Goal: Book appointment/travel/reservation

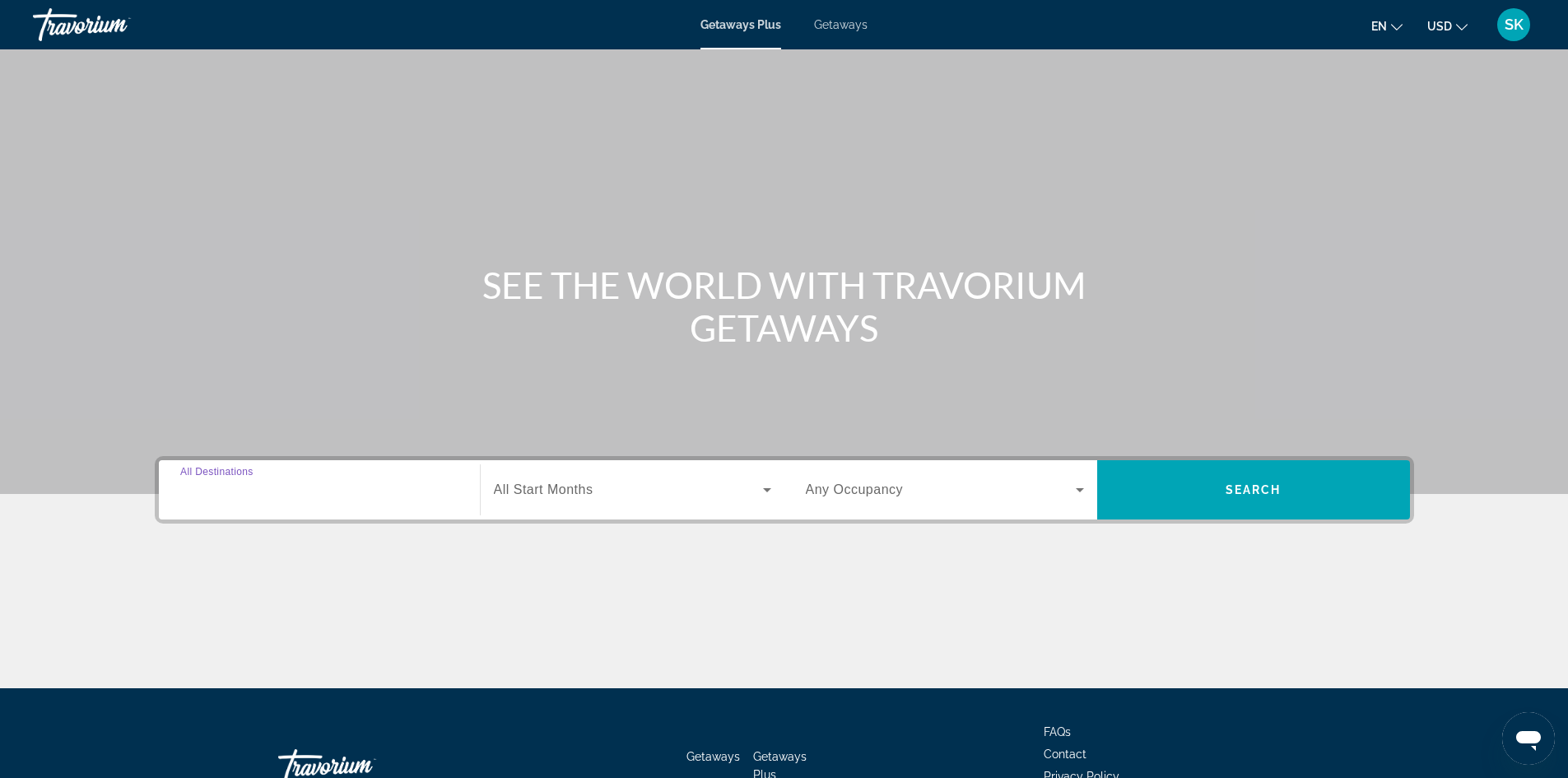
click at [361, 490] on input "Destination All Destinations" at bounding box center [319, 491] width 279 height 20
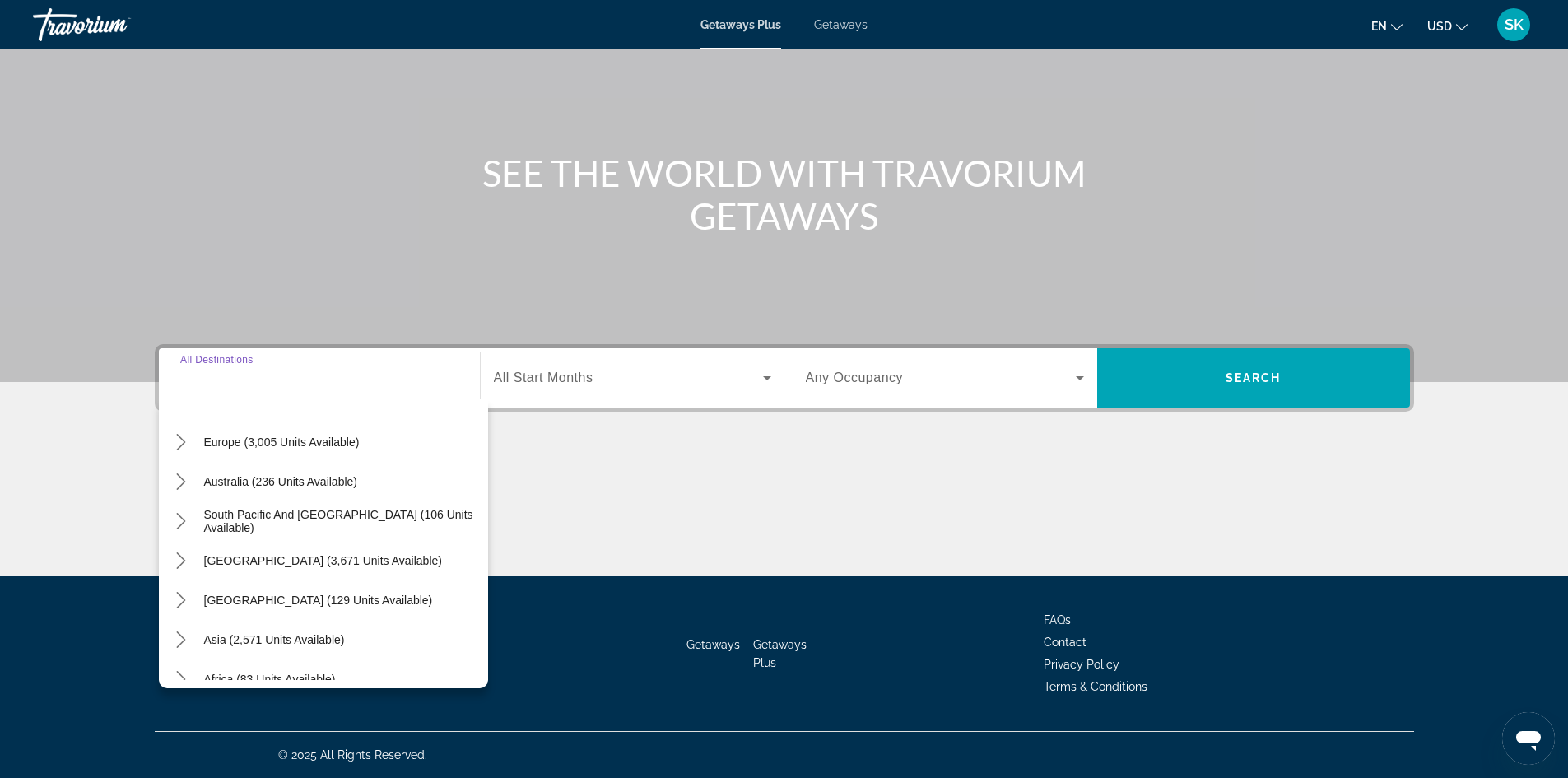
scroll to position [247, 0]
click at [181, 600] on icon "Toggle Asia (2,571 units available) submenu" at bounding box center [181, 602] width 17 height 17
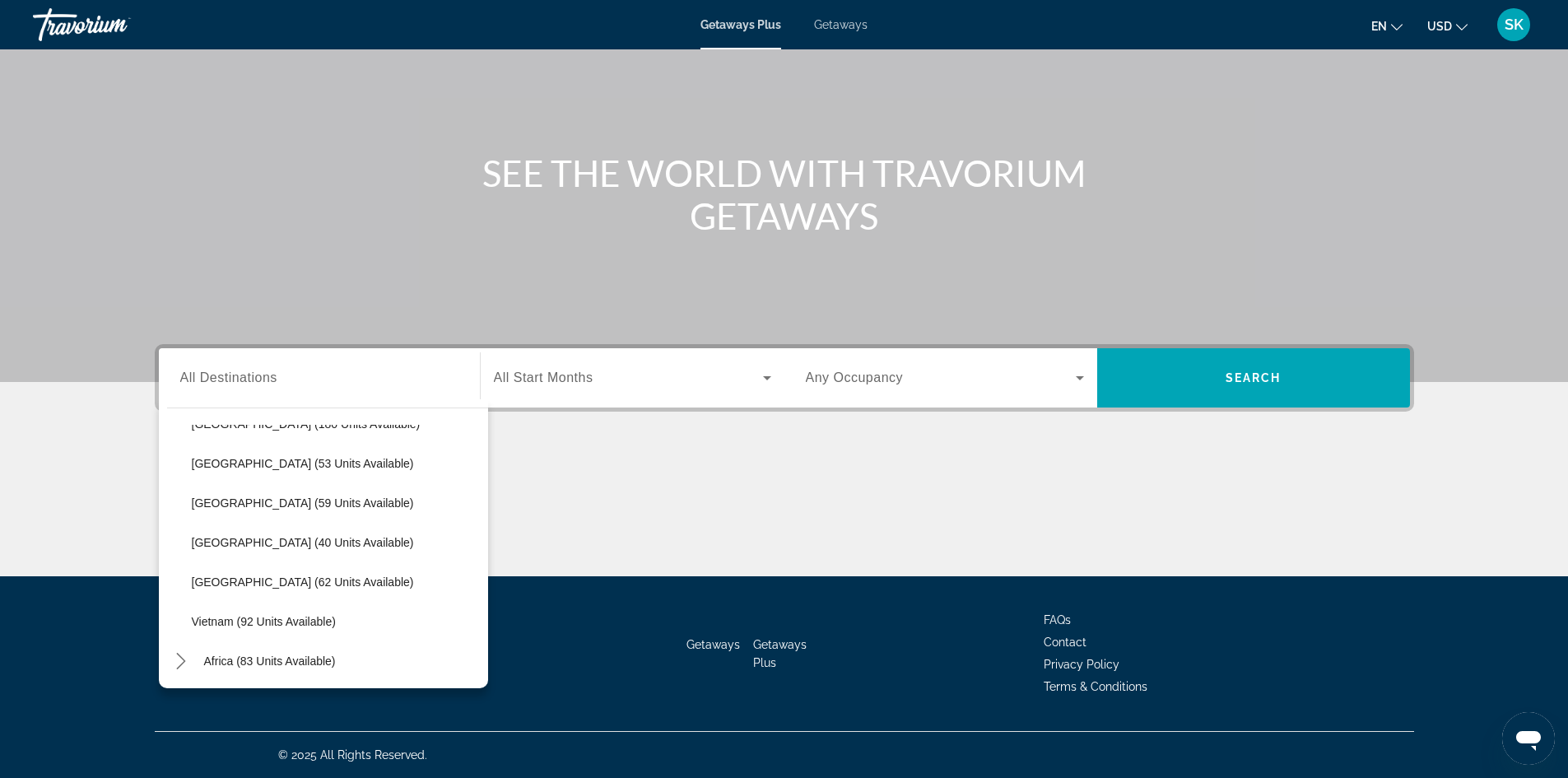
scroll to position [651, 0]
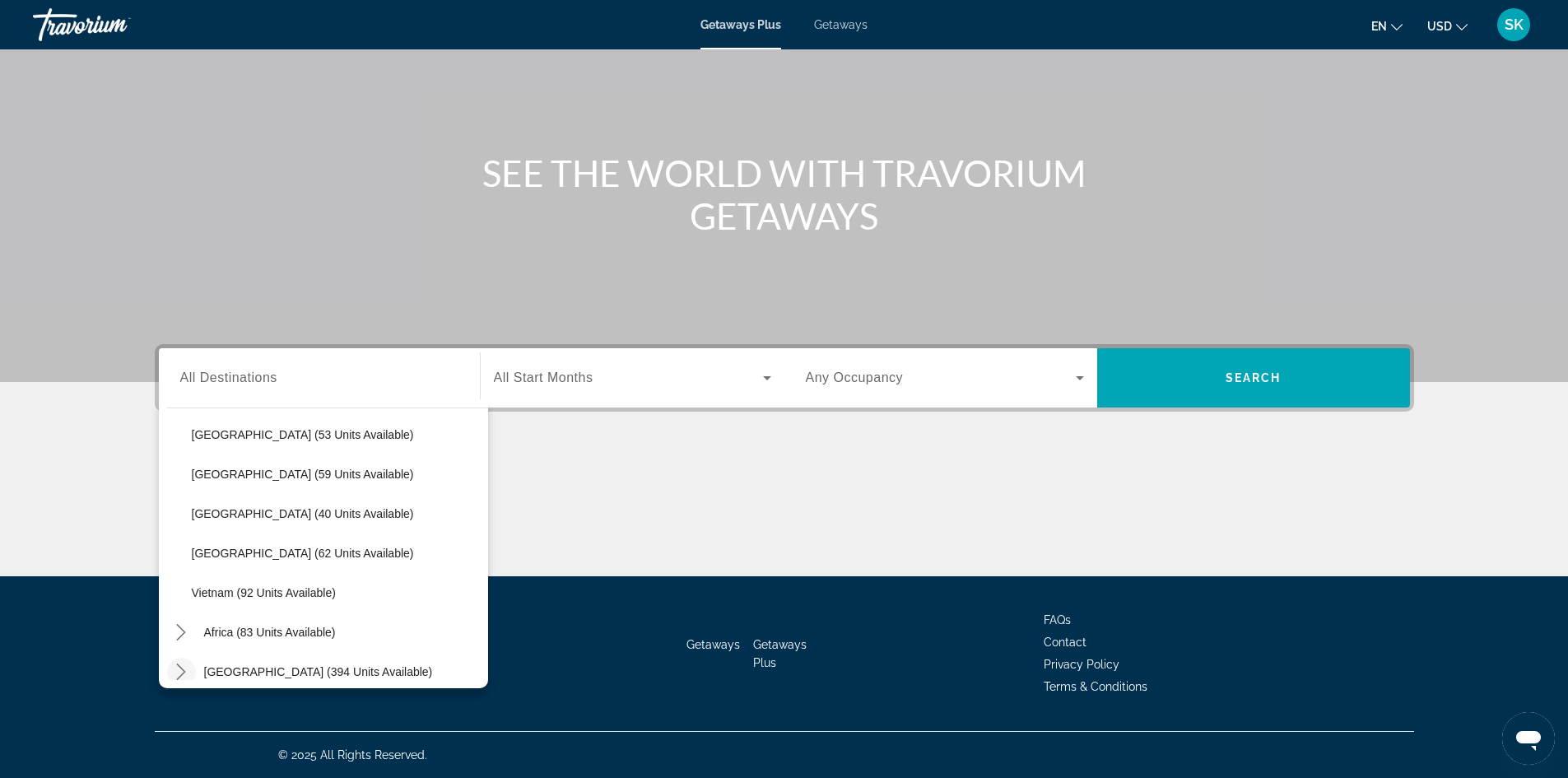
click at [184, 675] on icon "Toggle Middle East (394 units available) submenu" at bounding box center [181, 672] width 17 height 17
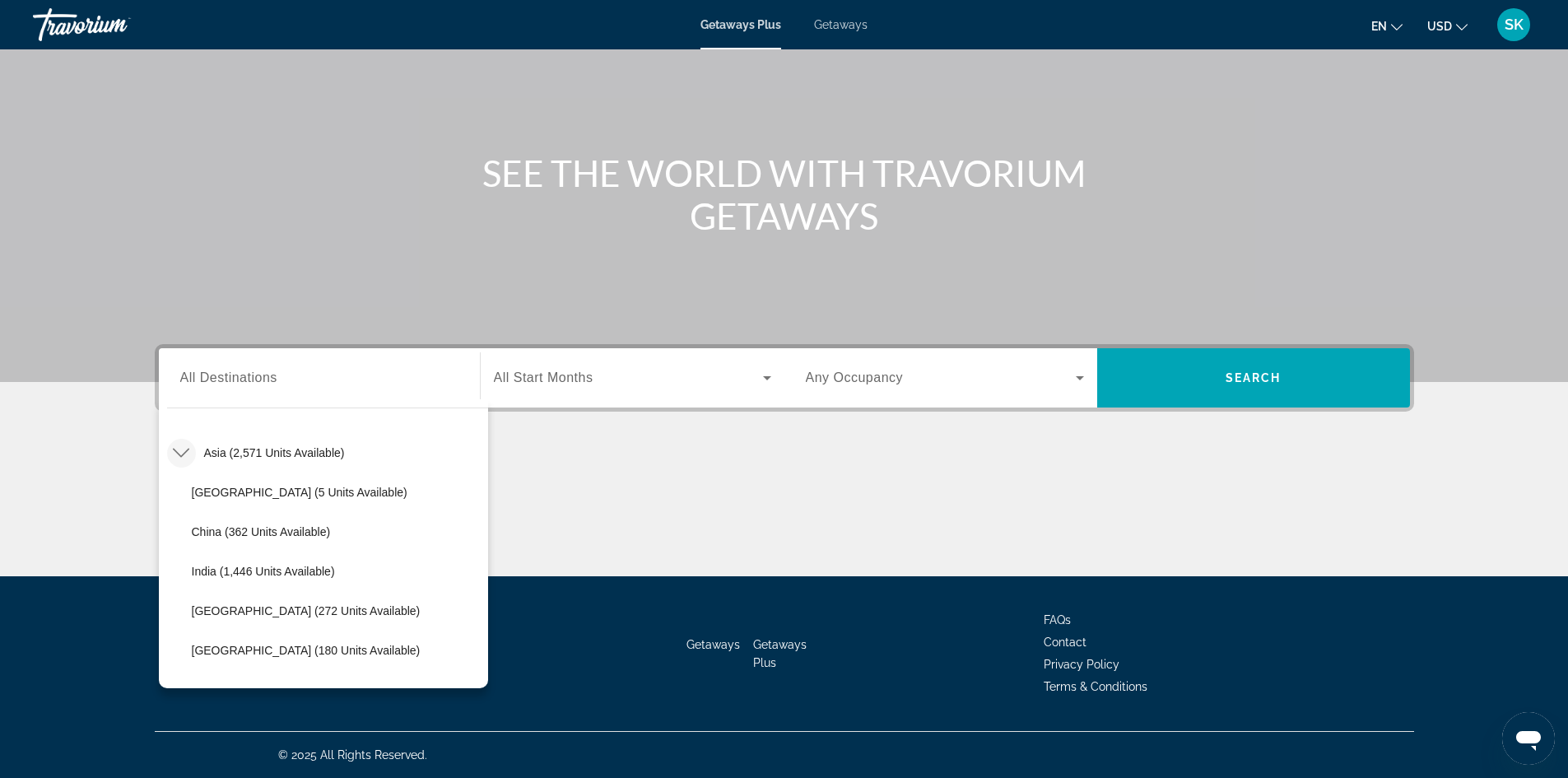
scroll to position [369, 0]
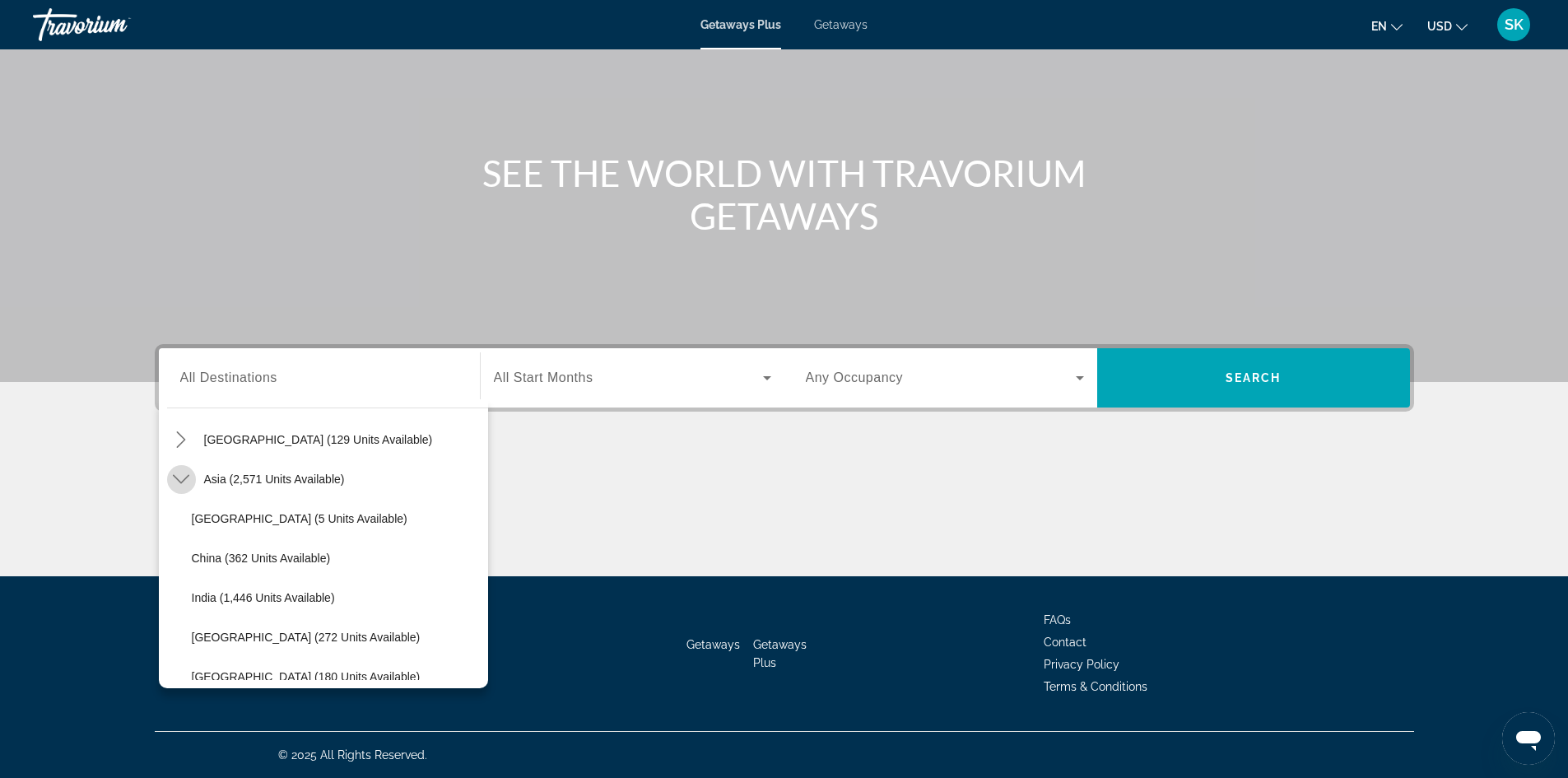
click at [181, 474] on icon "Toggle Asia (2,571 units available) submenu" at bounding box center [181, 479] width 17 height 17
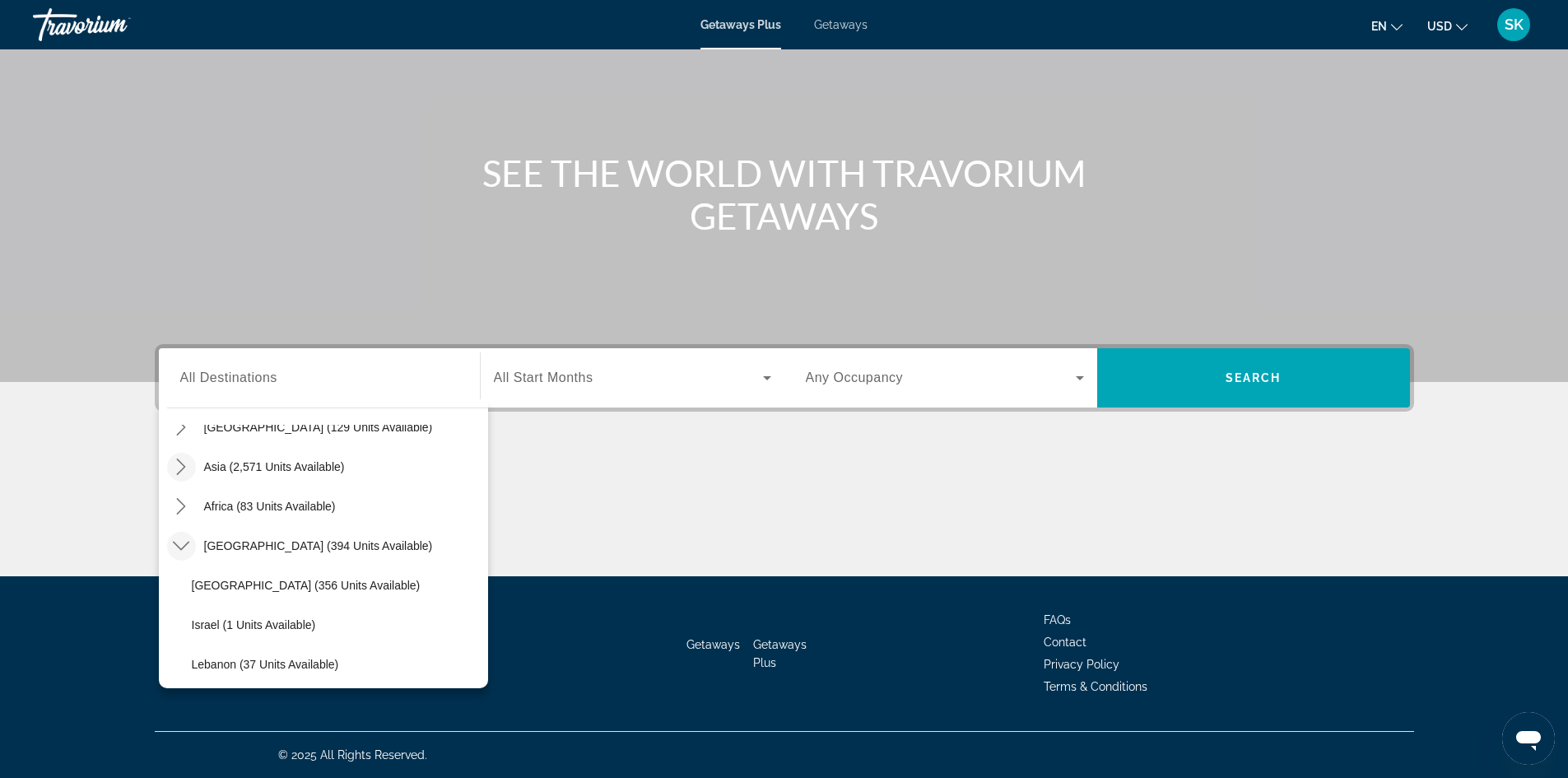
scroll to position [385, 0]
click at [176, 544] on icon "Toggle Middle East (394 units available) submenu" at bounding box center [181, 542] width 17 height 17
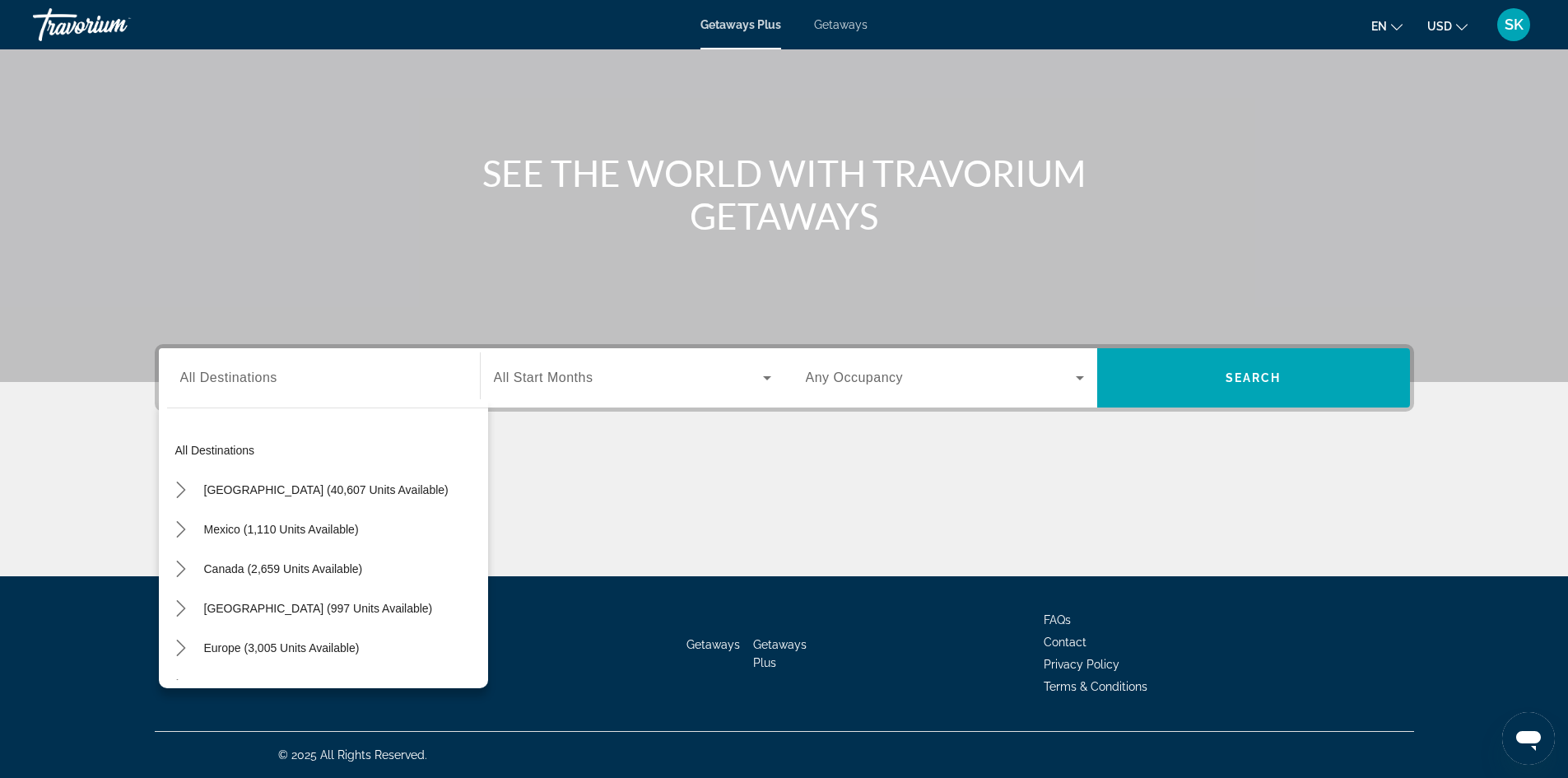
scroll to position [0, 0]
click at [182, 572] on icon "Toggle Europe (3,005 units available) submenu" at bounding box center [181, 568] width 9 height 17
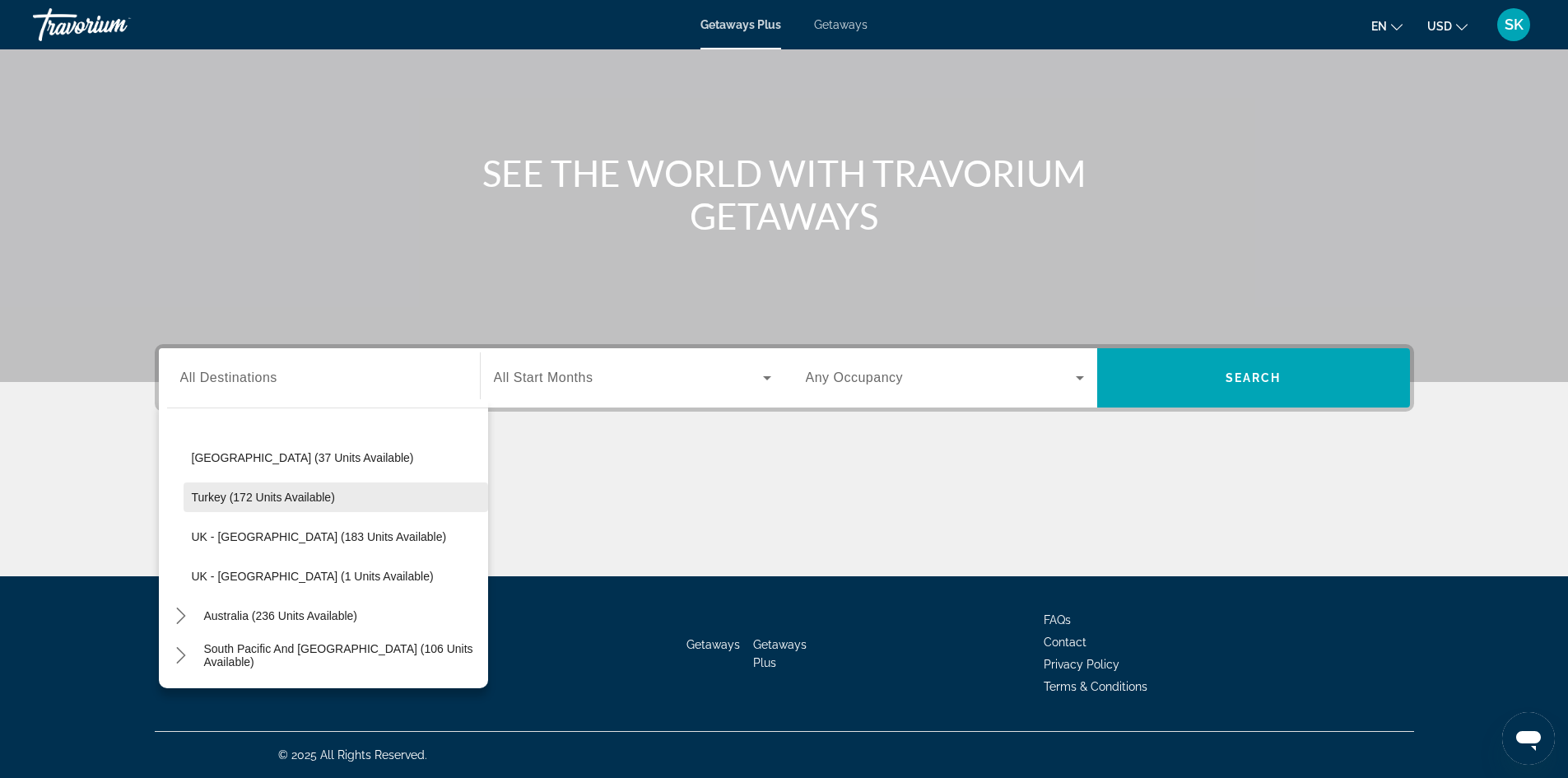
scroll to position [782, 0]
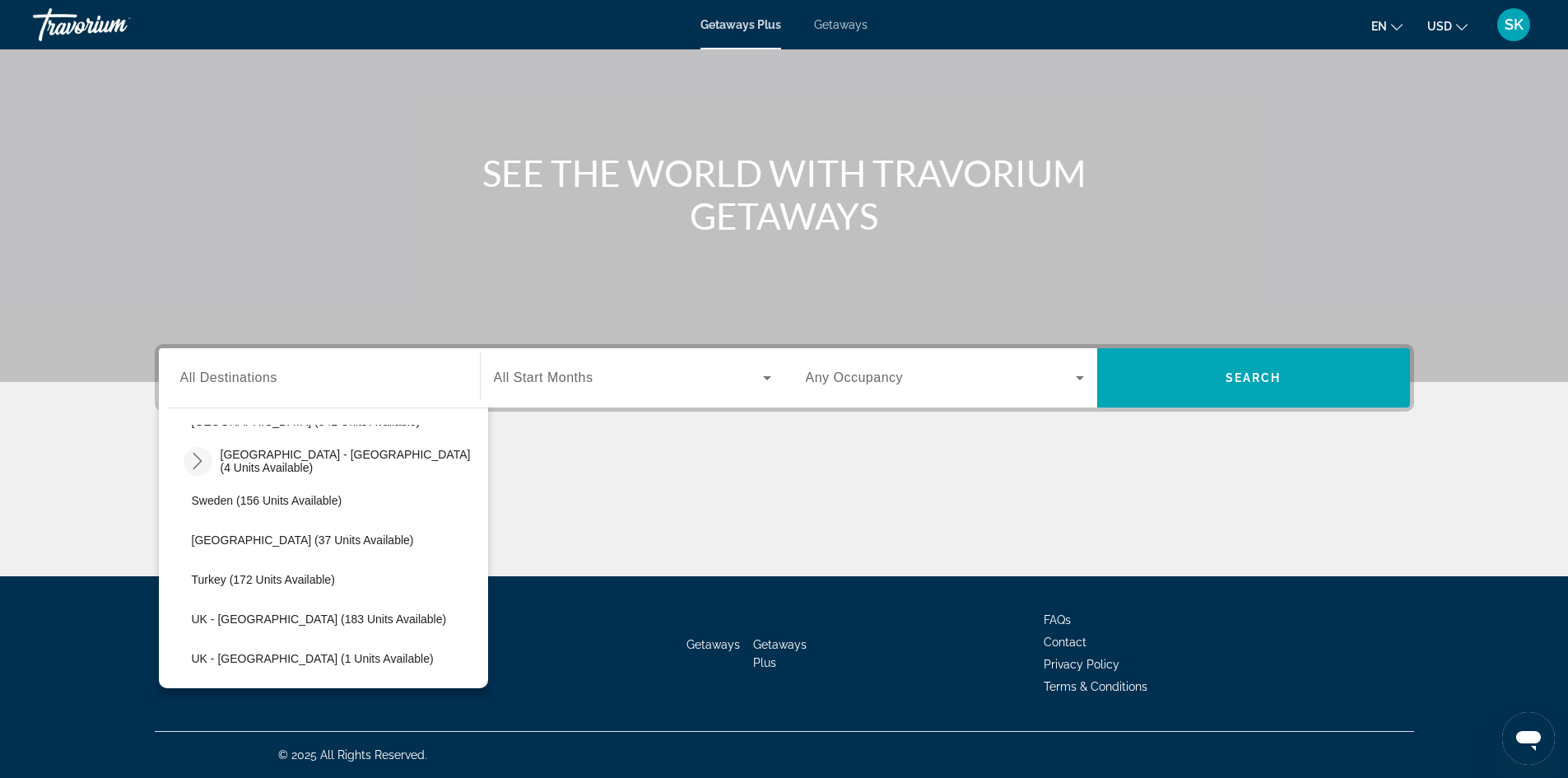
click at [192, 456] on icon "Toggle Spain - Canary Islands (4 units available) submenu" at bounding box center [198, 461] width 17 height 17
click at [193, 457] on icon "Toggle Spain - Canary Islands (4 units available) submenu" at bounding box center [198, 461] width 17 height 17
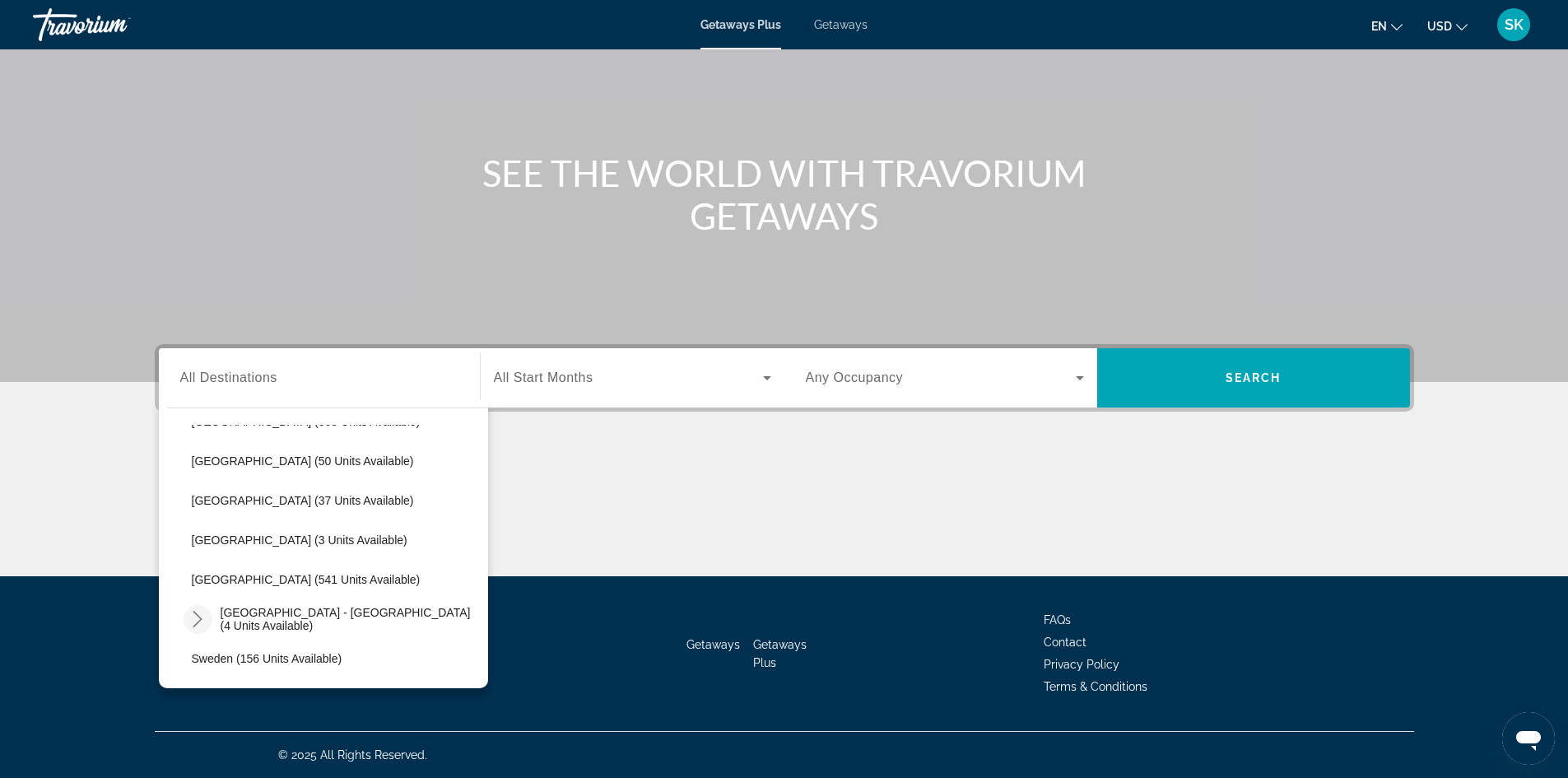
scroll to position [617, 0]
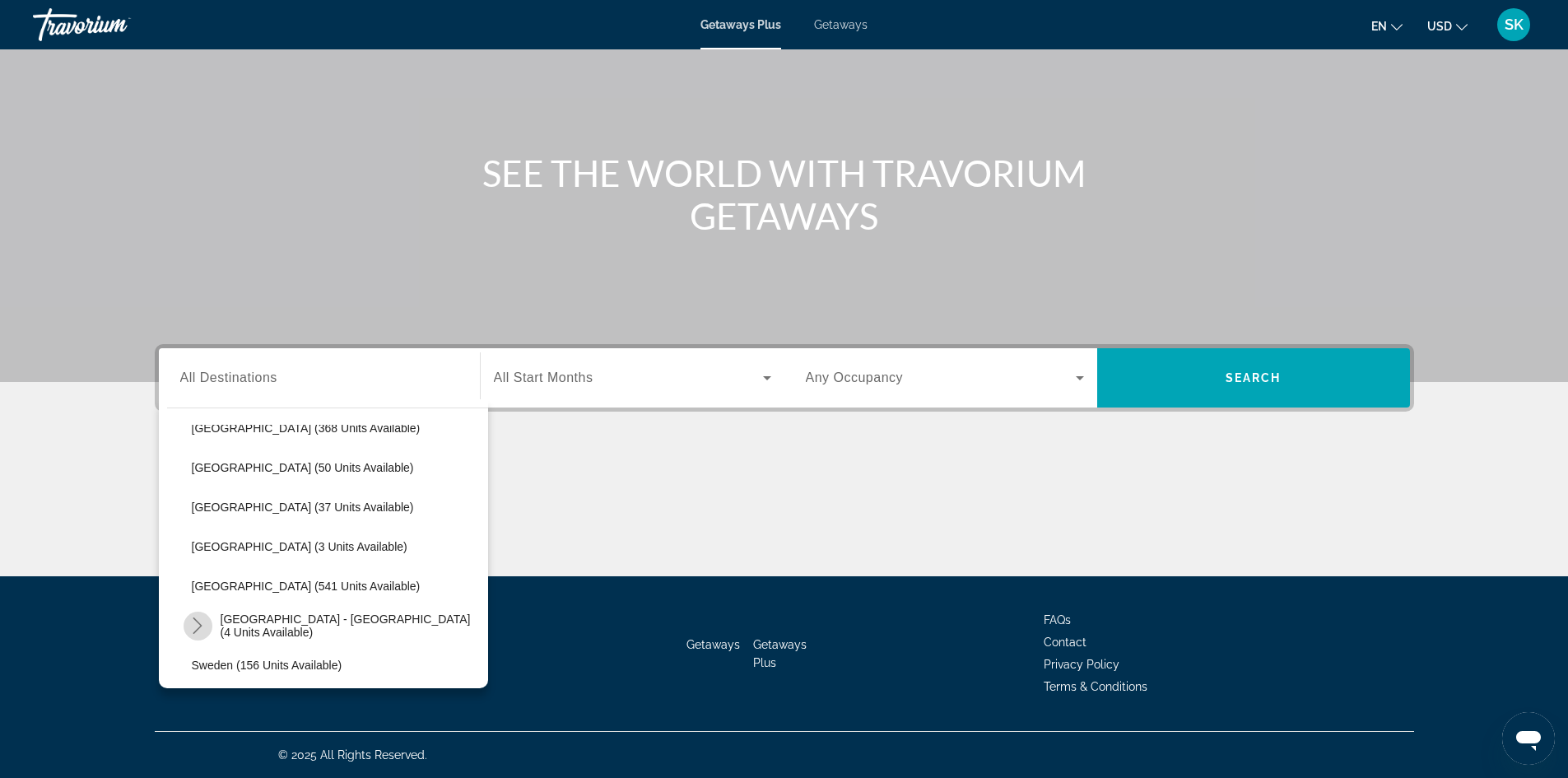
click at [199, 622] on icon "Toggle Spain - Canary Islands (4 units available) submenu" at bounding box center [198, 626] width 9 height 17
click at [199, 622] on icon "Toggle Spain - Canary Islands (4 units available) submenu" at bounding box center [198, 626] width 17 height 17
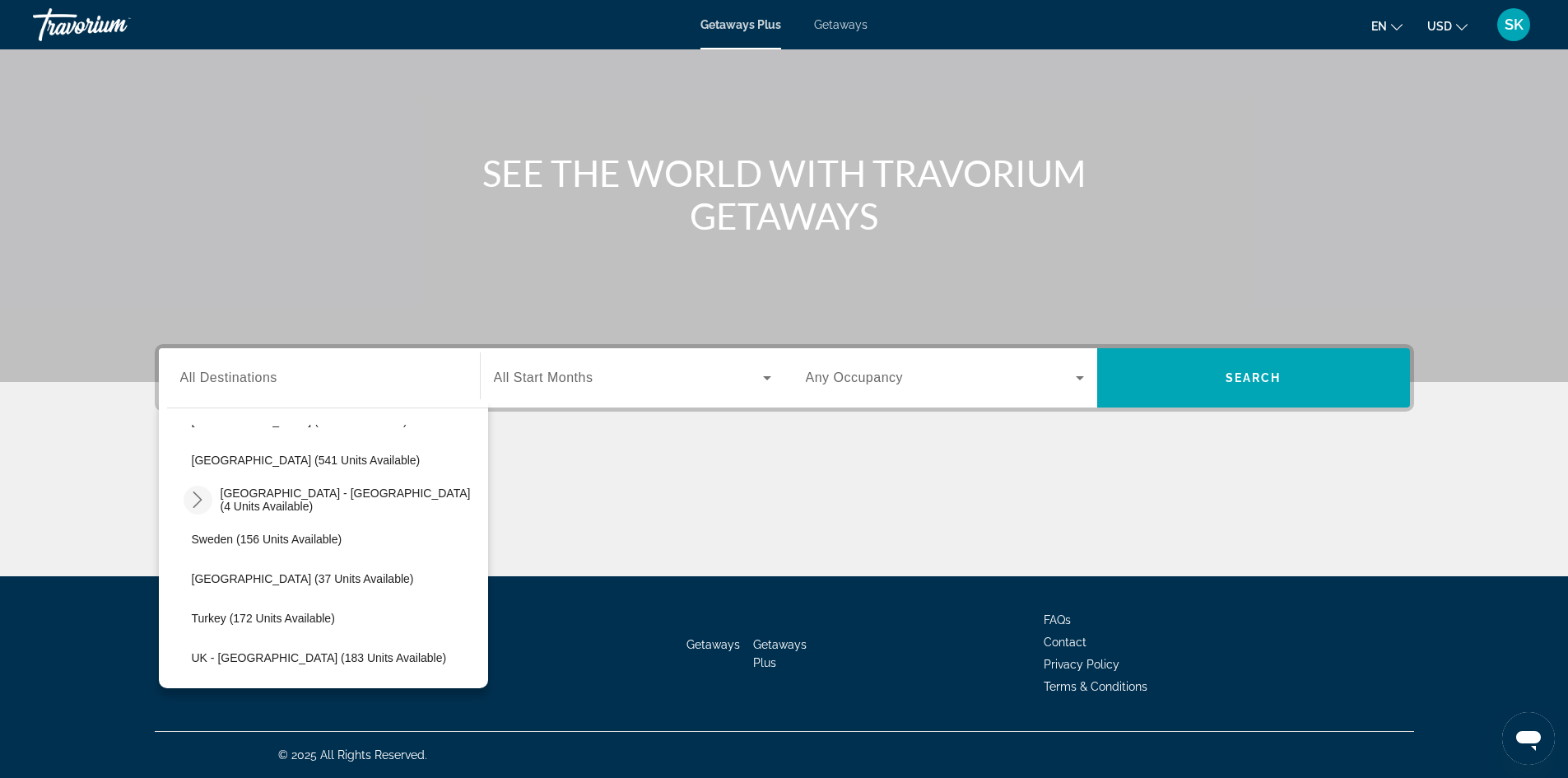
scroll to position [782, 0]
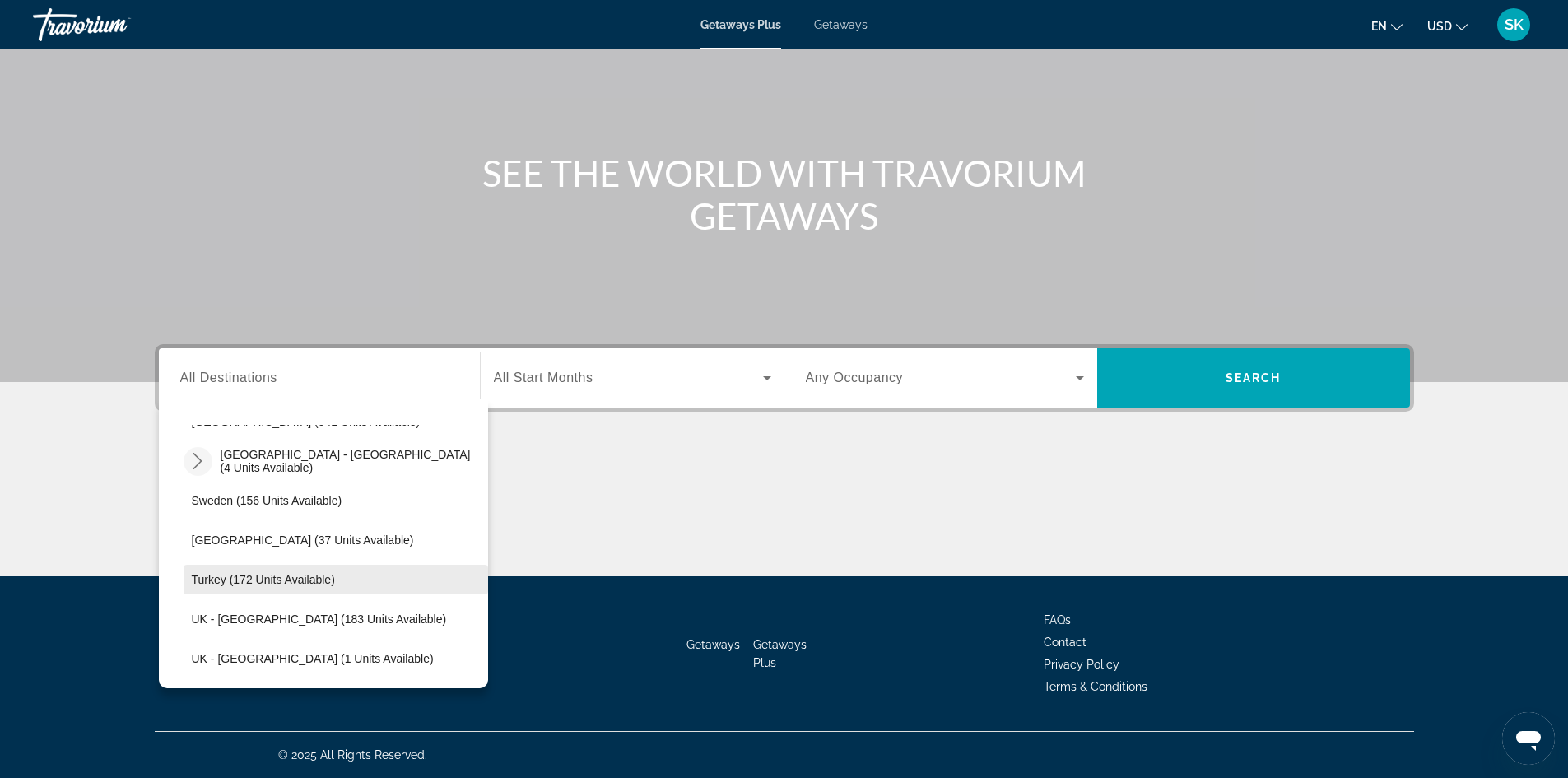
click at [235, 580] on span "Turkey (172 units available)" at bounding box center [264, 580] width 143 height 13
type input "**********"
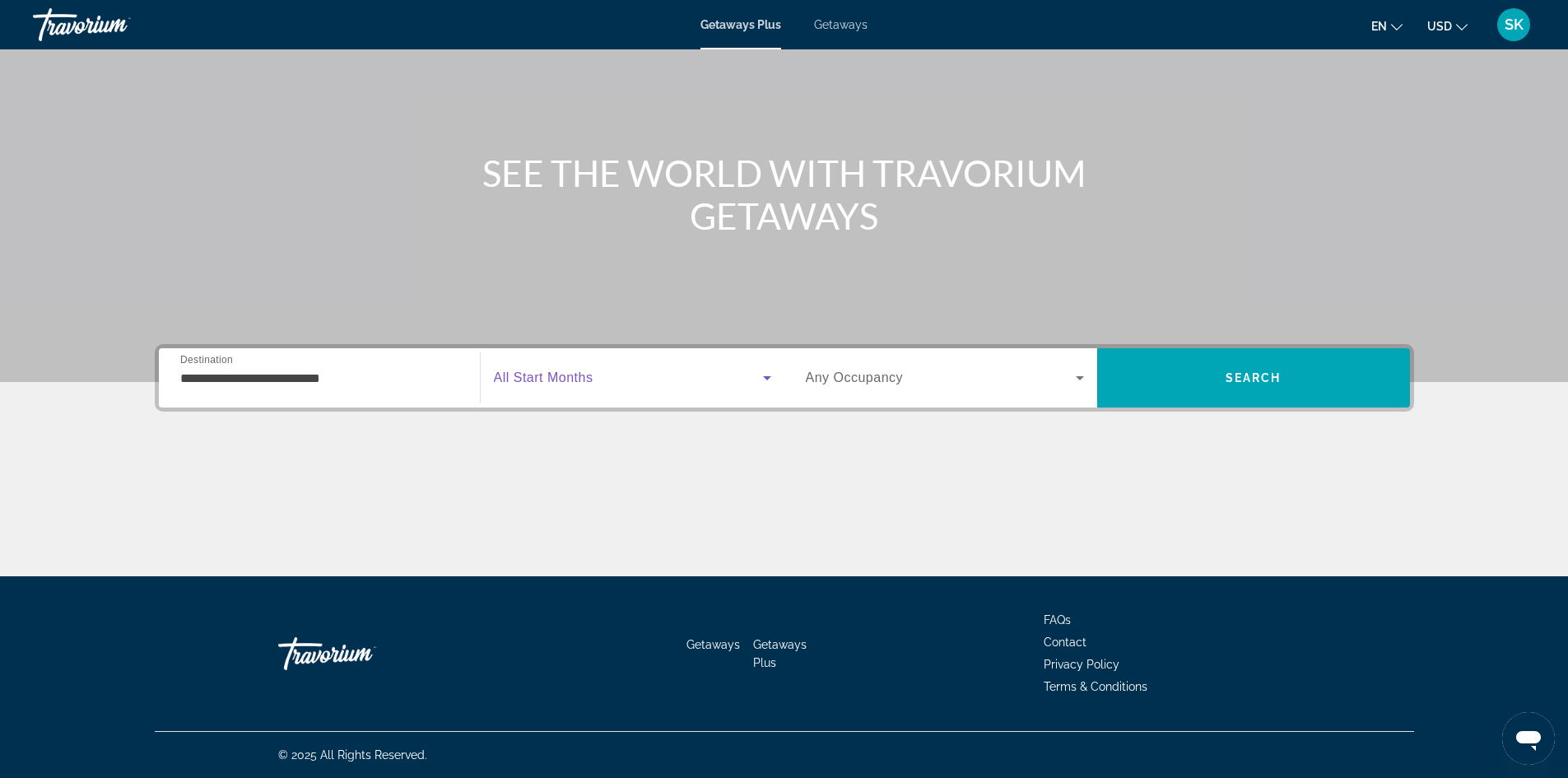
click at [643, 382] on span "Search widget" at bounding box center [629, 378] width 270 height 20
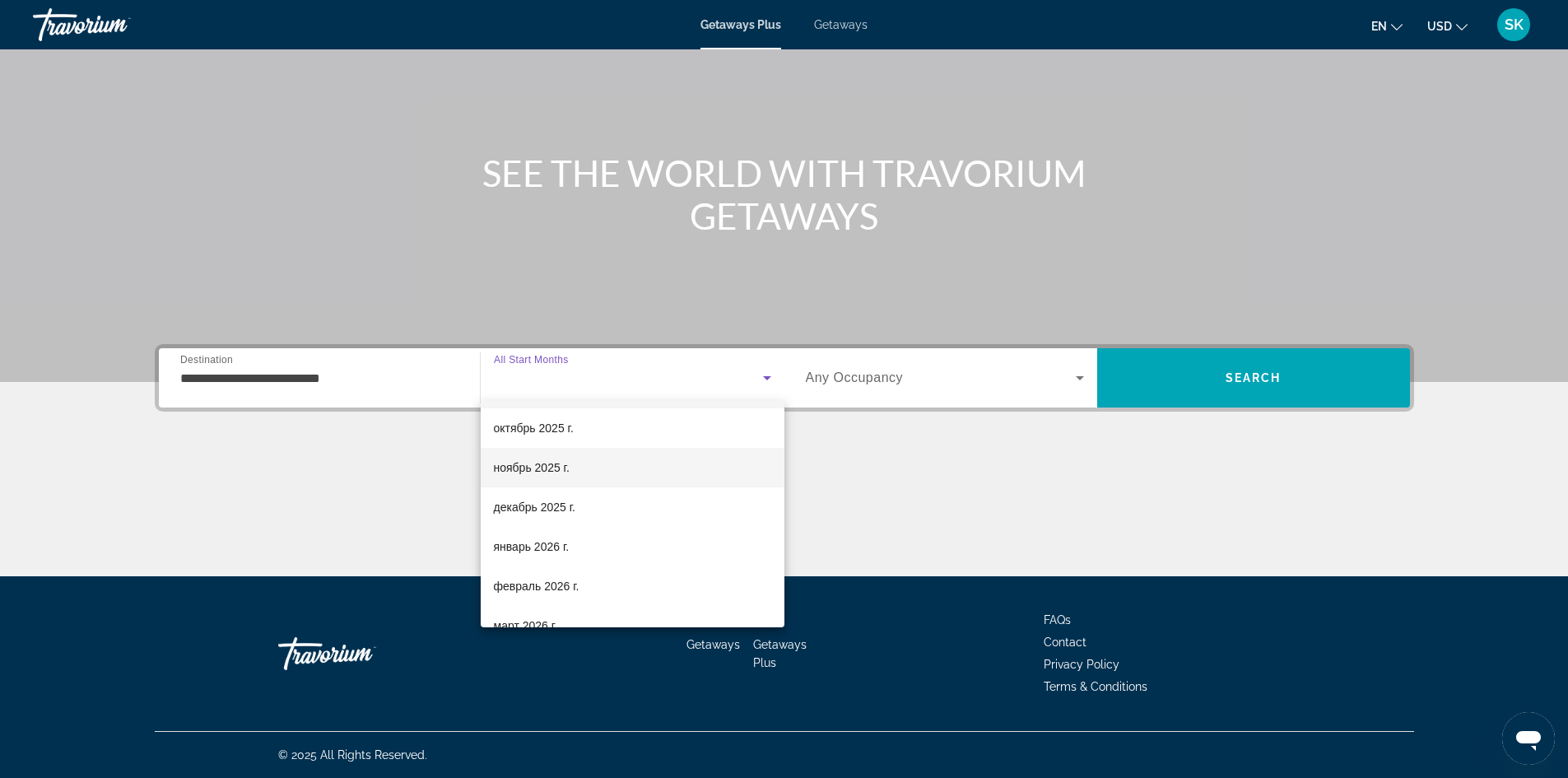
scroll to position [0, 0]
click at [597, 468] on mat-option "октябрь 2025 г." at bounding box center [632, 467] width 304 height 40
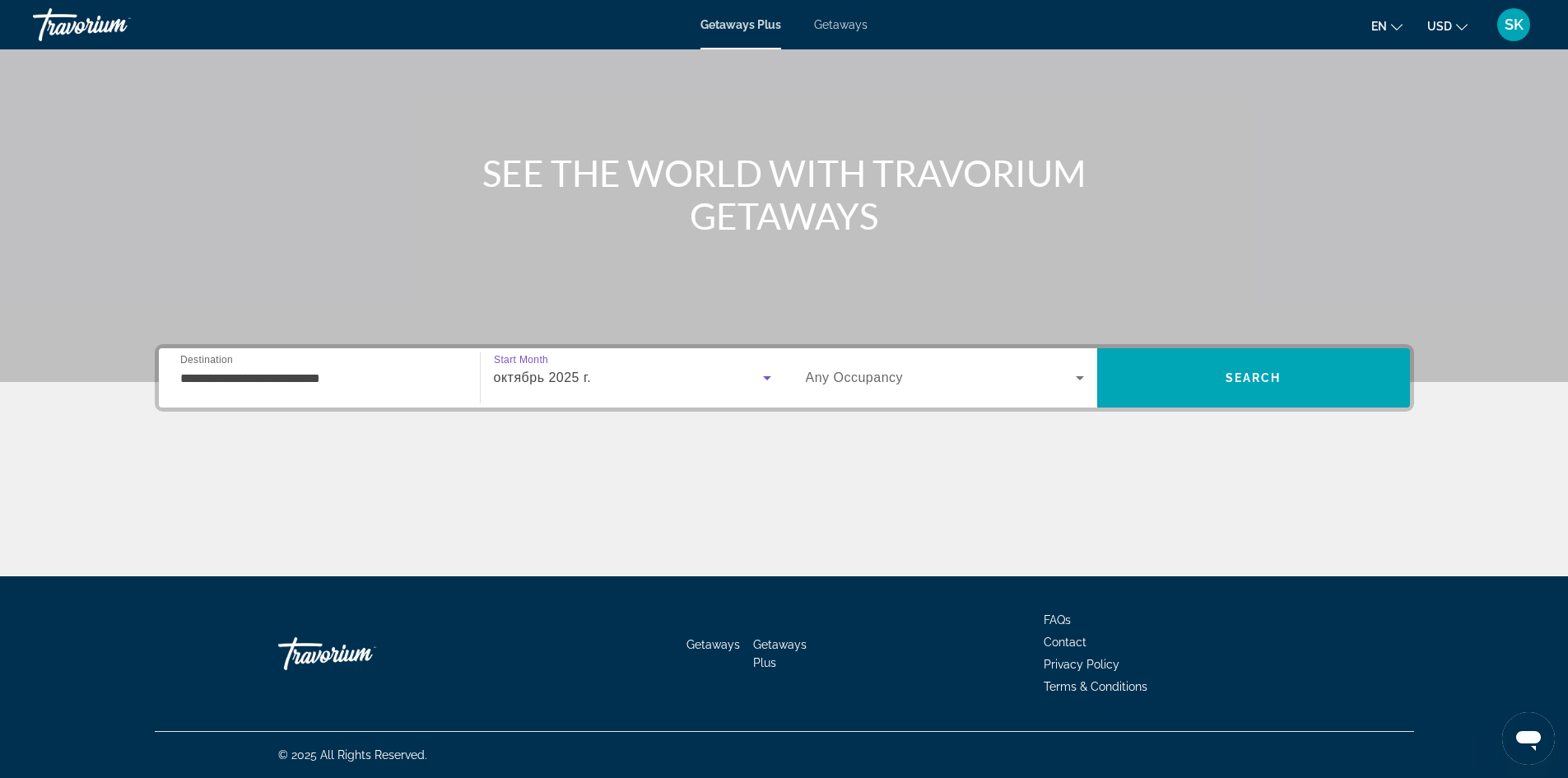
click at [1037, 383] on span "Search widget" at bounding box center [941, 378] width 270 height 20
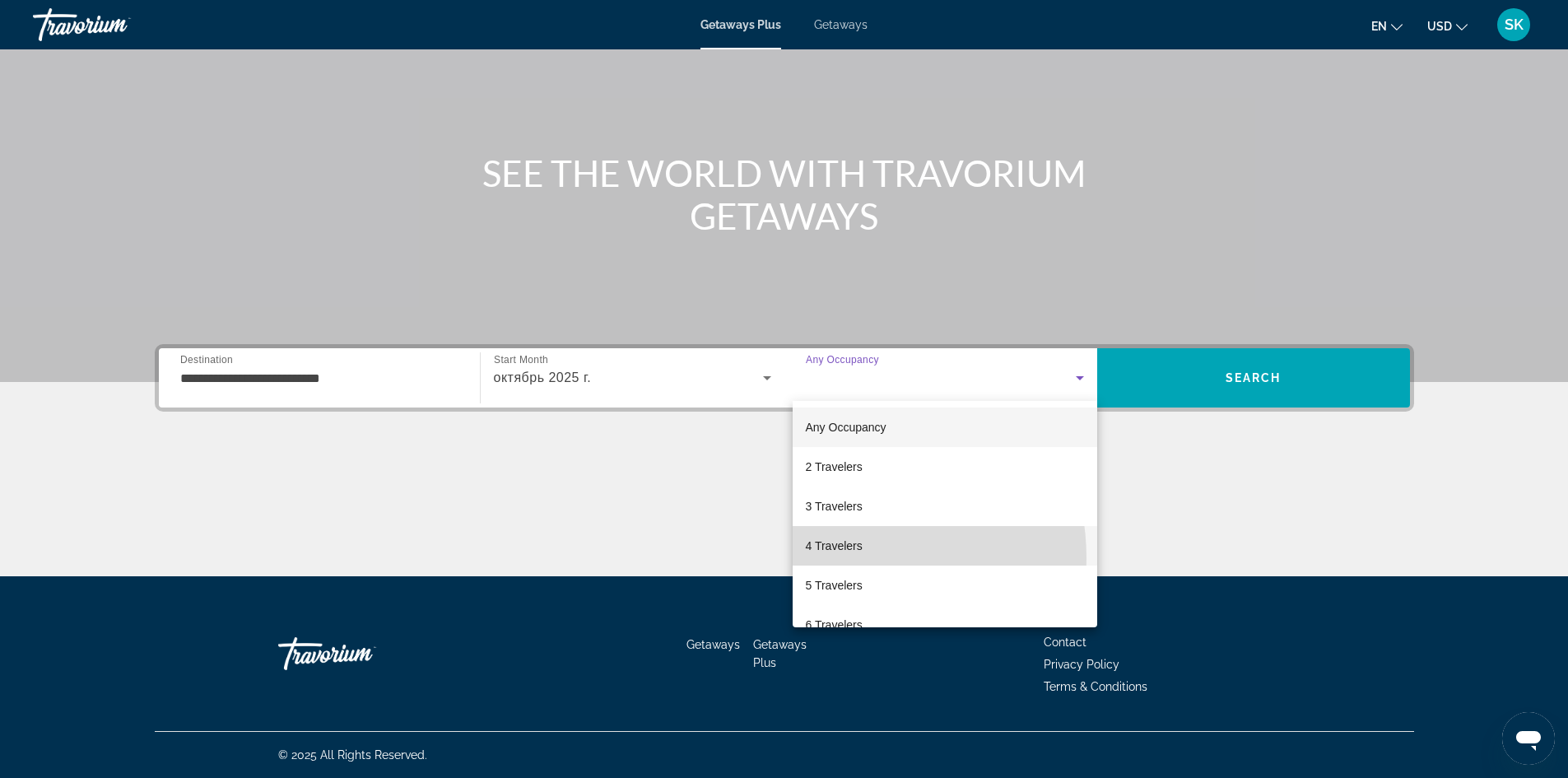
click at [840, 558] on mat-option "4 Travelers" at bounding box center [945, 546] width 304 height 40
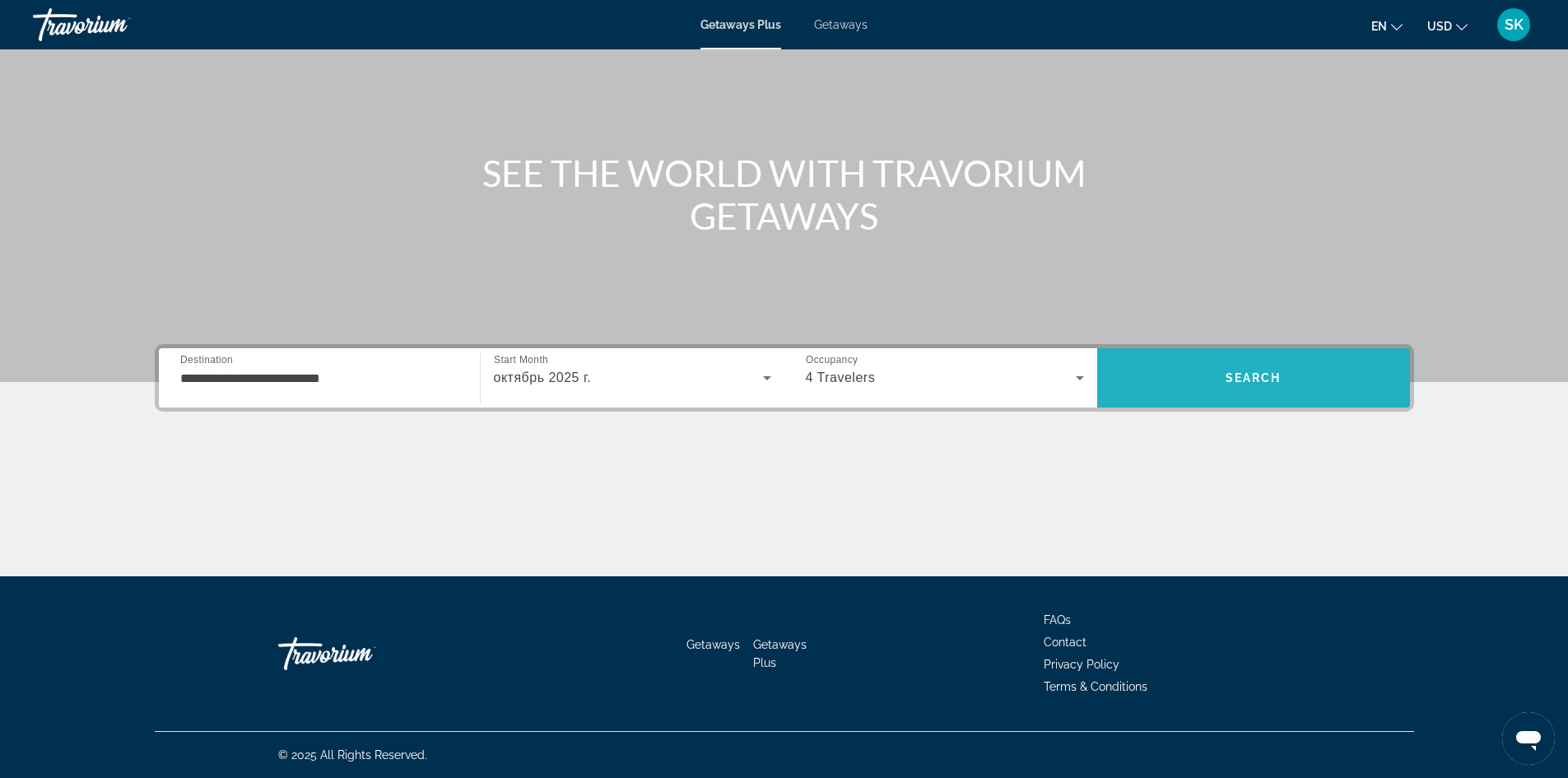
click at [1214, 385] on span "Search" at bounding box center [1254, 379] width 313 height 40
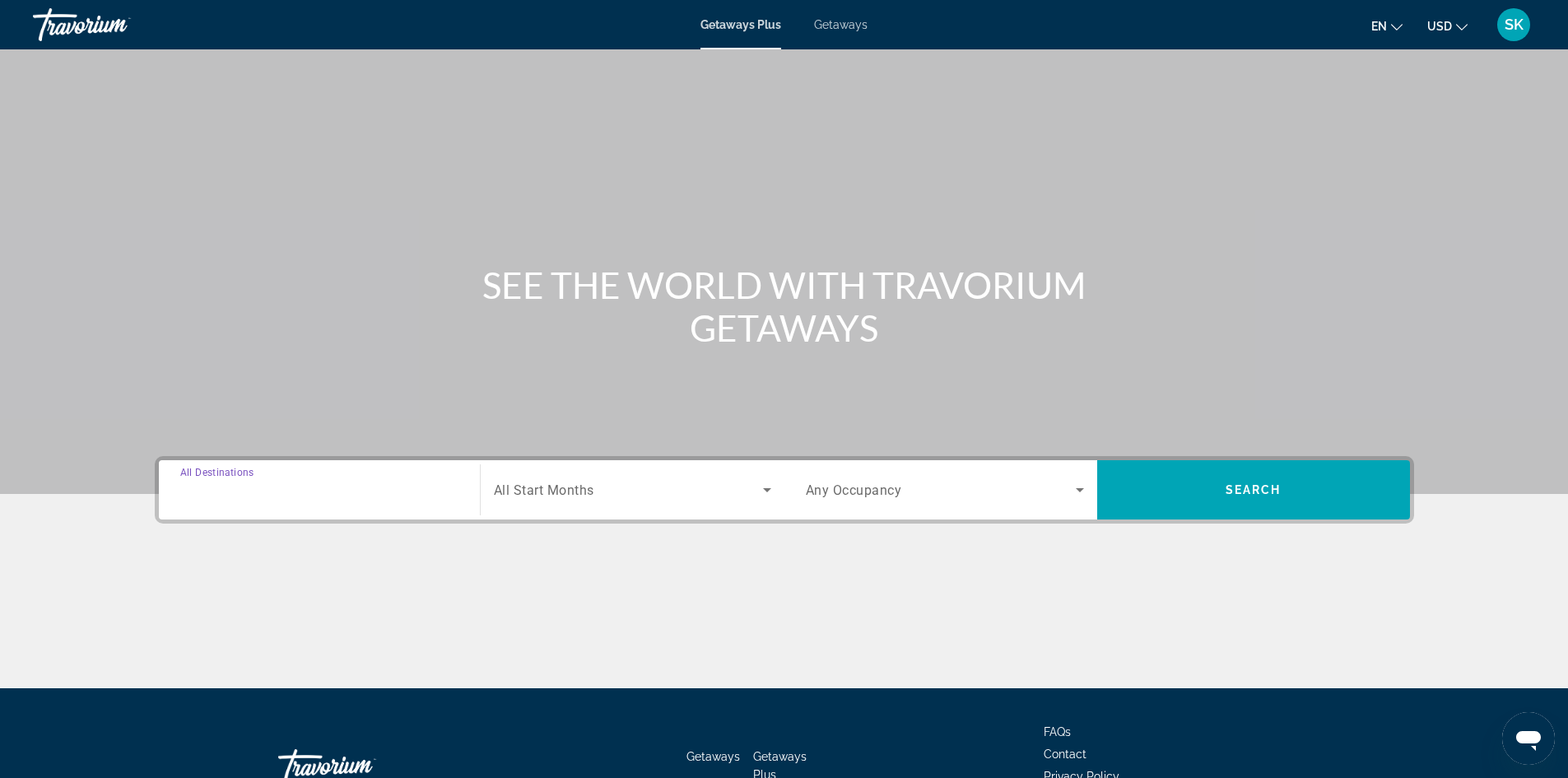
click at [383, 491] on input "Destination All Destinations" at bounding box center [319, 491] width 279 height 20
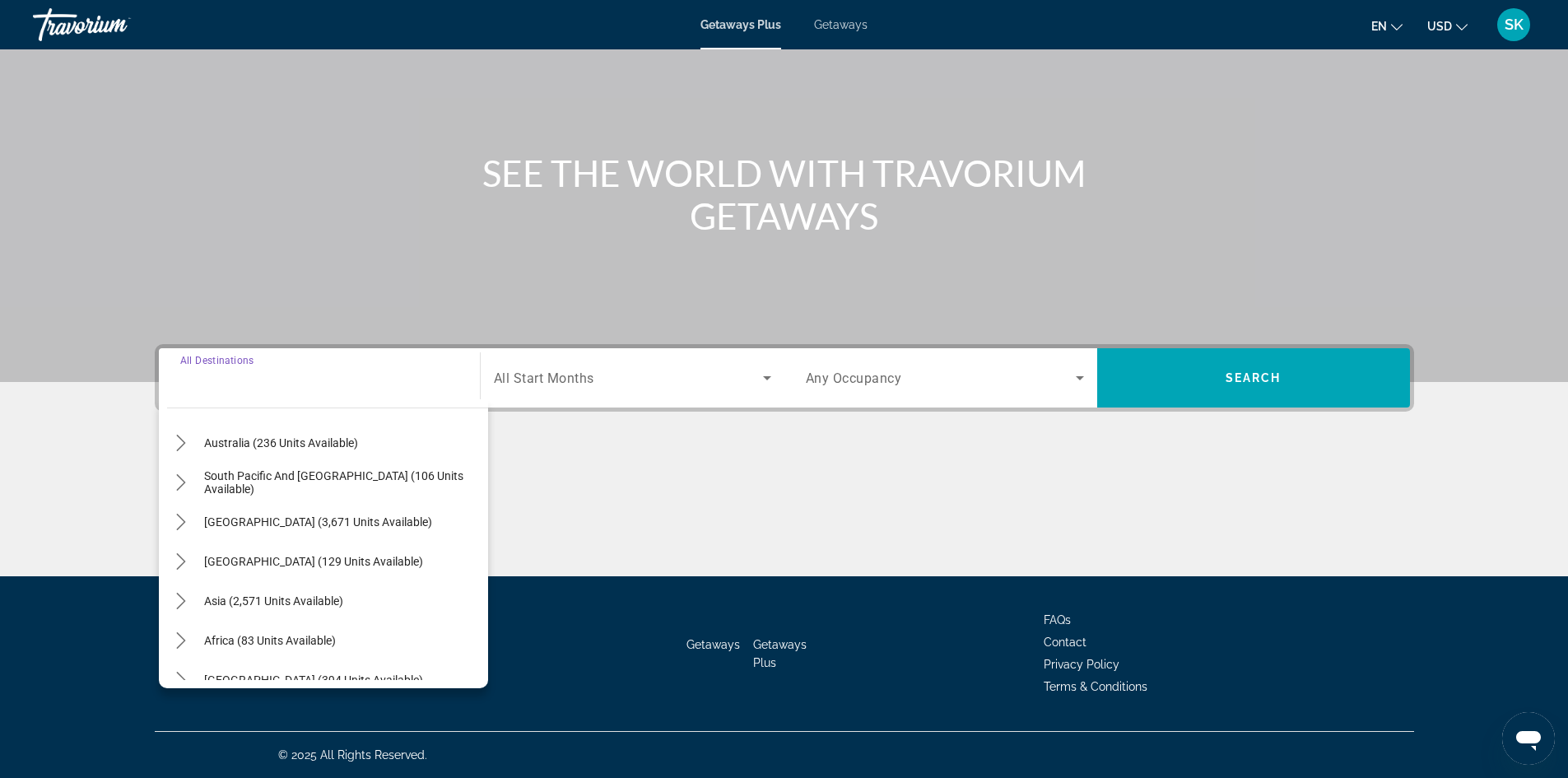
scroll to position [267, 0]
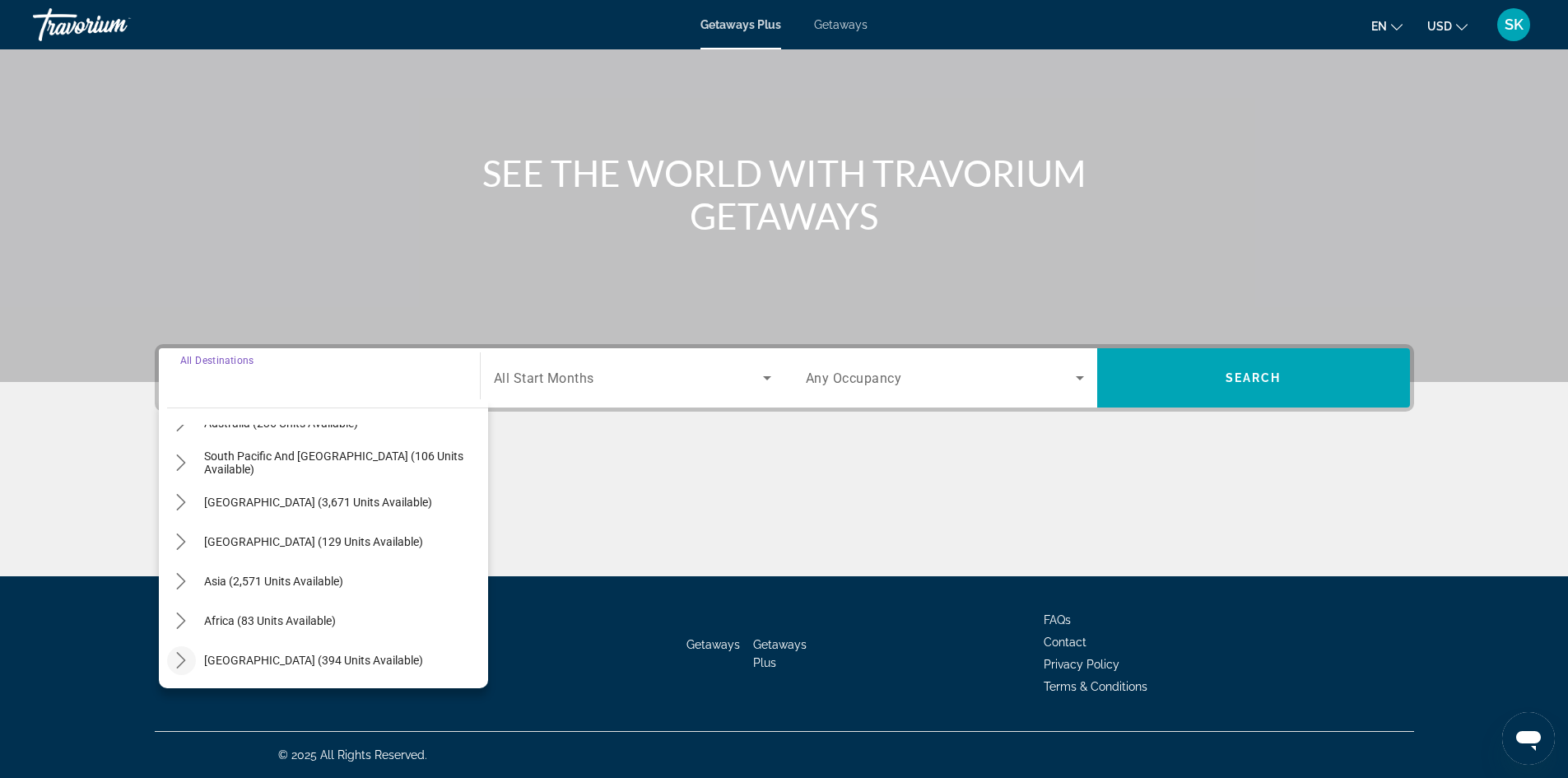
click at [177, 656] on icon "Toggle Middle East (394 units available) submenu" at bounding box center [181, 661] width 17 height 17
